Goal: Transaction & Acquisition: Download file/media

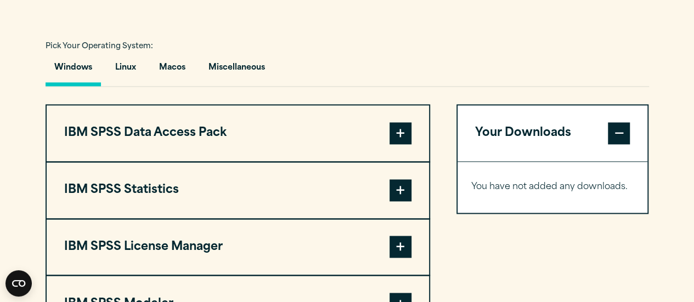
scroll to position [785, 0]
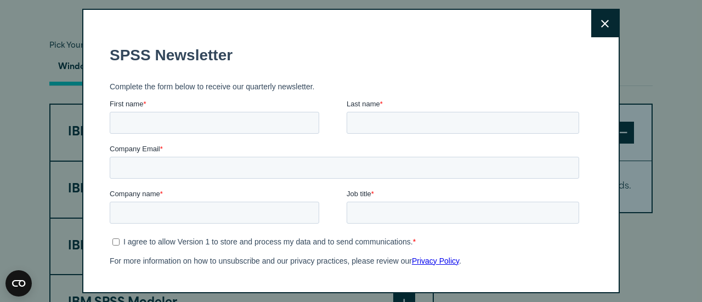
click at [591, 19] on button "Close" at bounding box center [604, 23] width 27 height 27
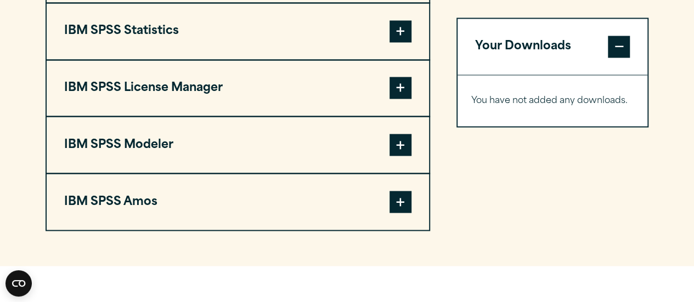
scroll to position [945, 0]
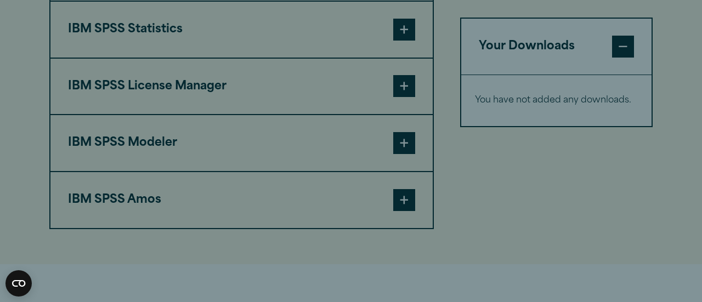
click at [390, 30] on div "Close" at bounding box center [351, 151] width 702 height 302
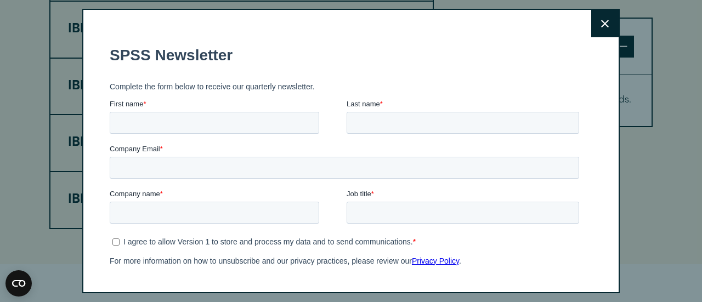
click at [600, 34] on button "Close" at bounding box center [604, 23] width 27 height 27
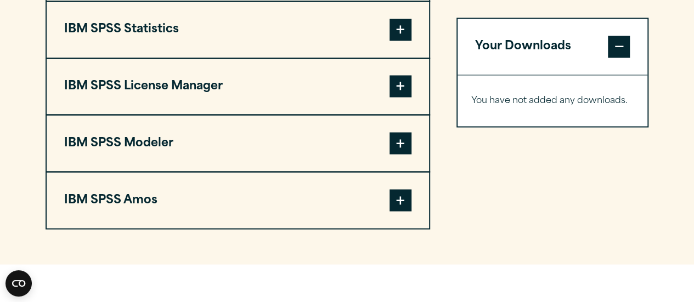
click at [257, 29] on button "IBM SPSS Statistics" at bounding box center [238, 30] width 382 height 56
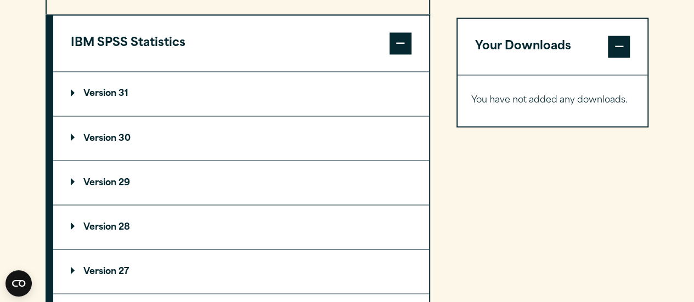
scroll to position [1081, 0]
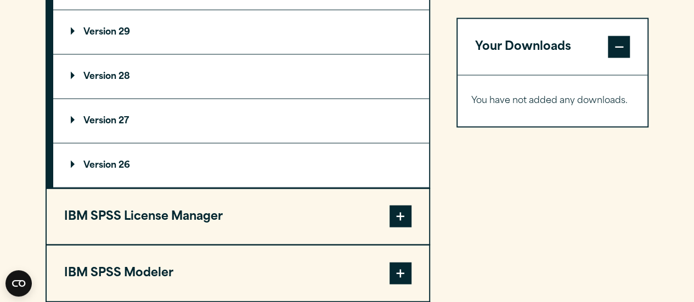
click at [73, 162] on p "Version 26" at bounding box center [100, 165] width 59 height 9
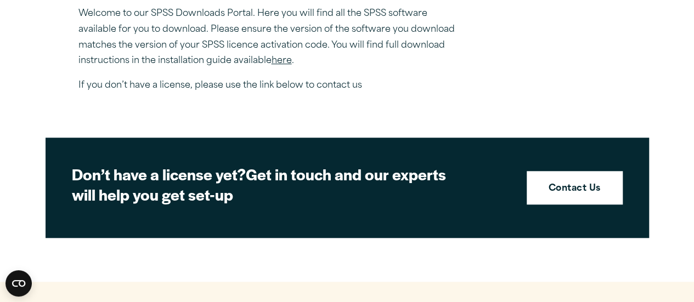
scroll to position [0, 0]
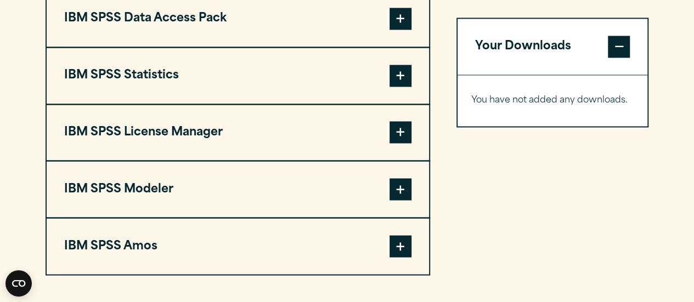
scroll to position [900, 0]
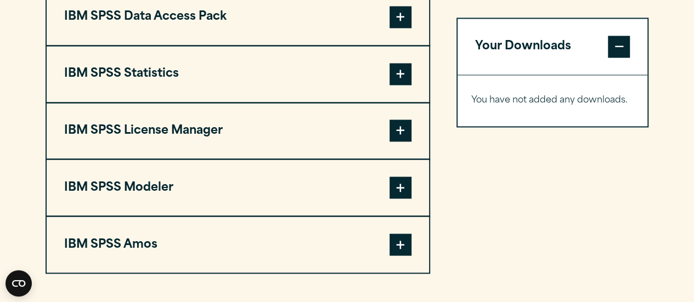
click at [175, 76] on button "IBM SPSS Statistics" at bounding box center [238, 74] width 382 height 56
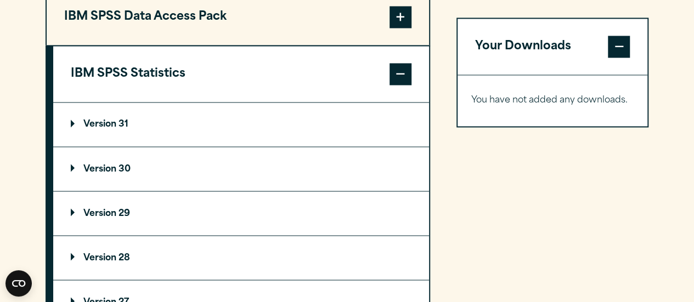
click at [111, 203] on summary "Version 29" at bounding box center [241, 213] width 376 height 44
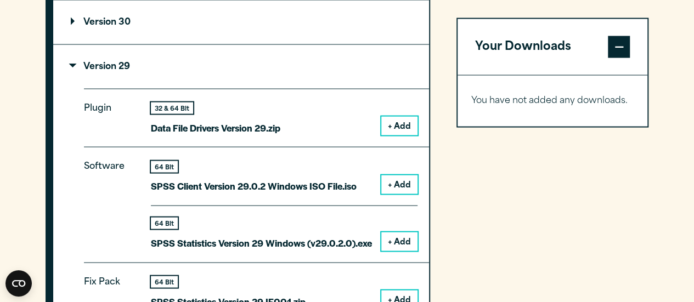
scroll to position [1047, 0]
click at [405, 242] on button "+ Add" at bounding box center [399, 241] width 36 height 19
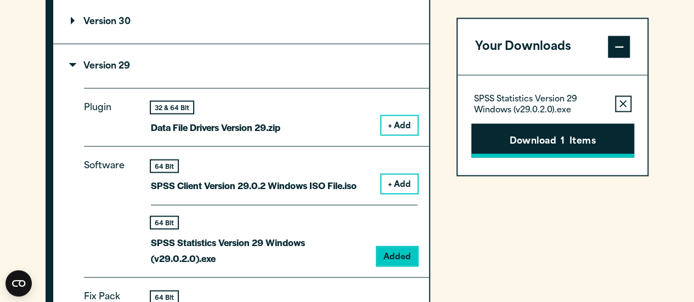
click at [571, 133] on button "Download 1 Items" at bounding box center [552, 140] width 163 height 34
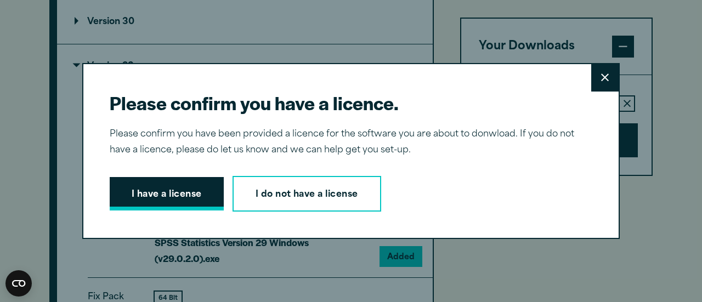
click at [161, 196] on button "I have a license" at bounding box center [167, 194] width 114 height 34
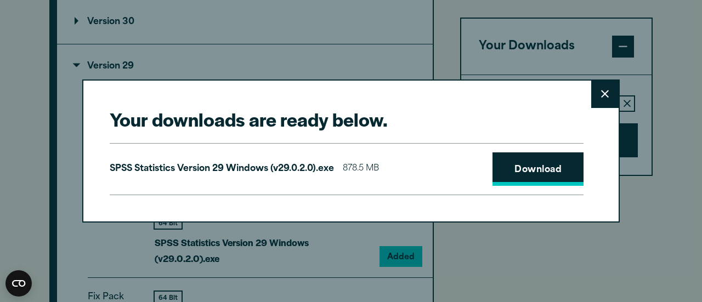
click at [548, 166] on link "Download" at bounding box center [537, 169] width 91 height 34
click at [605, 89] on button "Close" at bounding box center [604, 94] width 27 height 27
